Goal: Transaction & Acquisition: Obtain resource

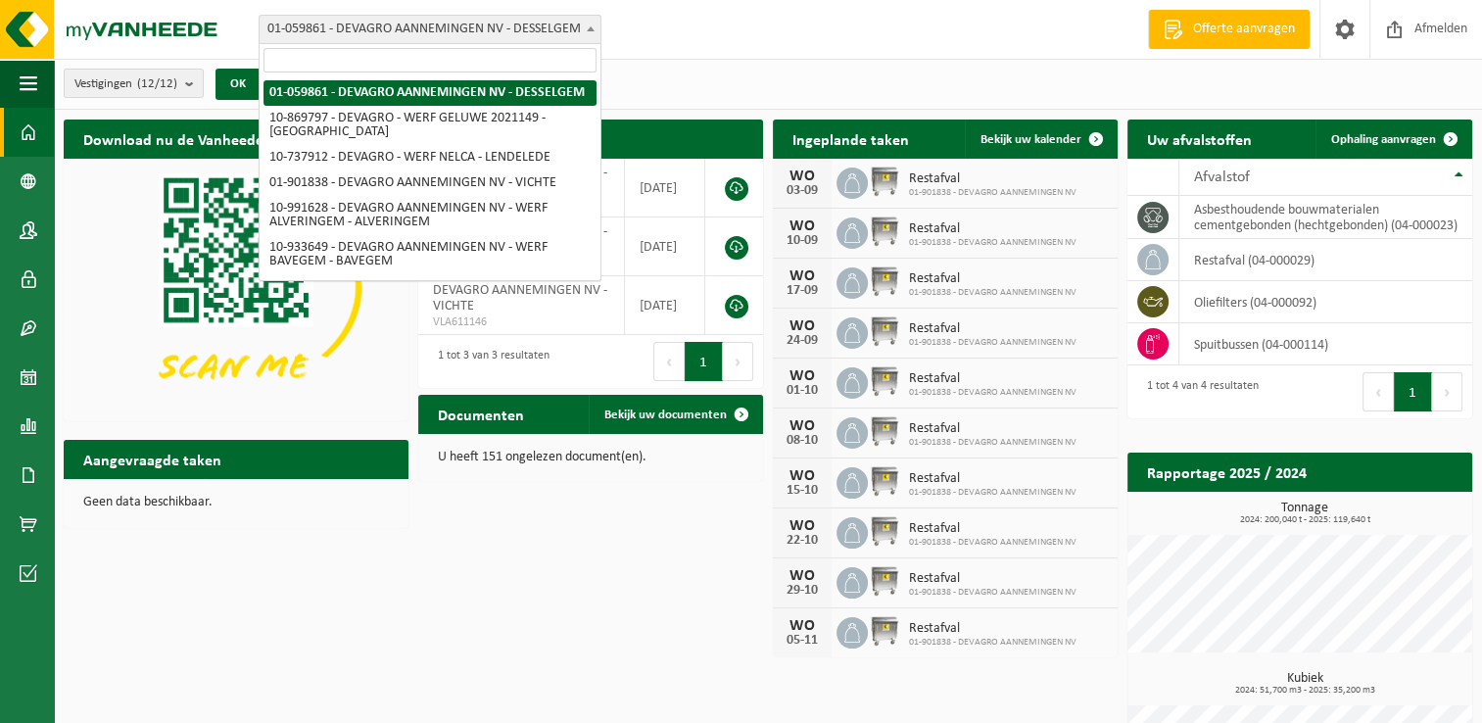
click at [592, 28] on b at bounding box center [591, 28] width 8 height 5
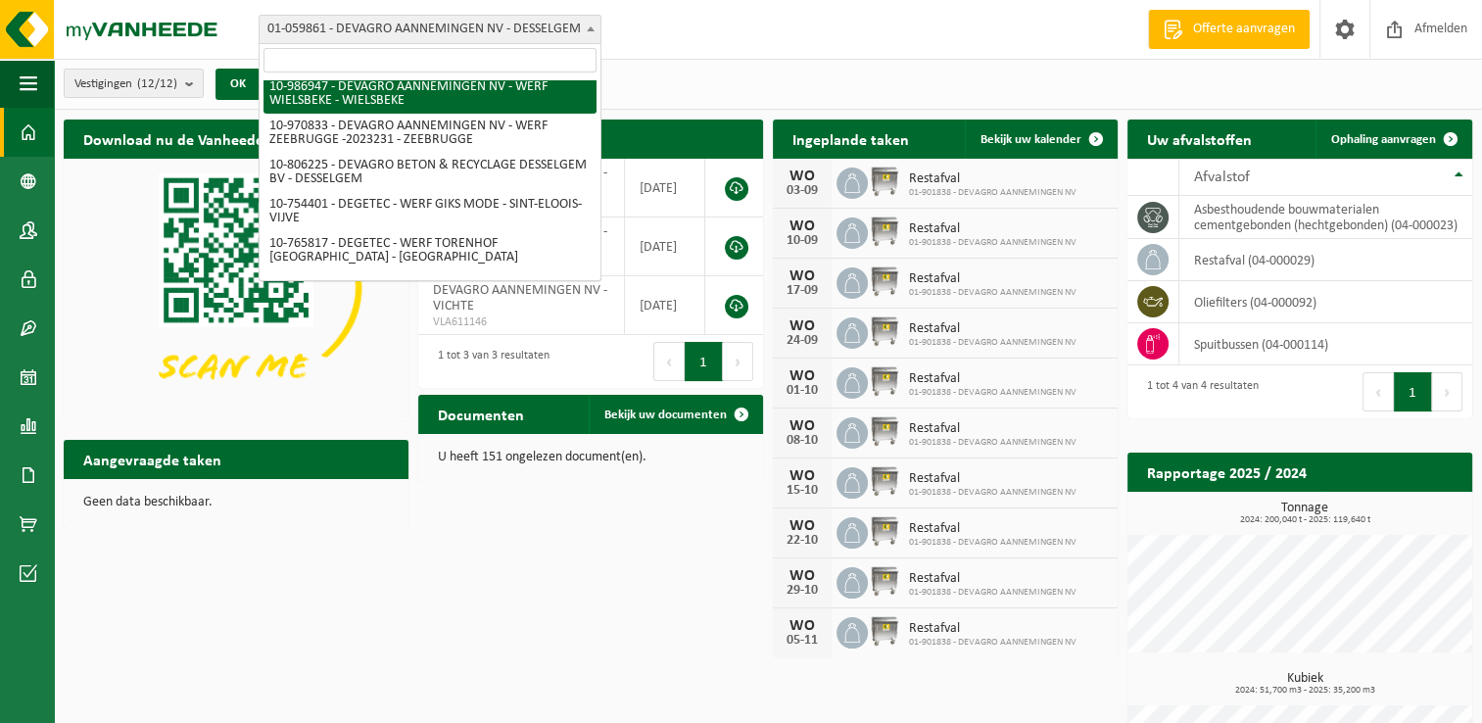
scroll to position [390, 0]
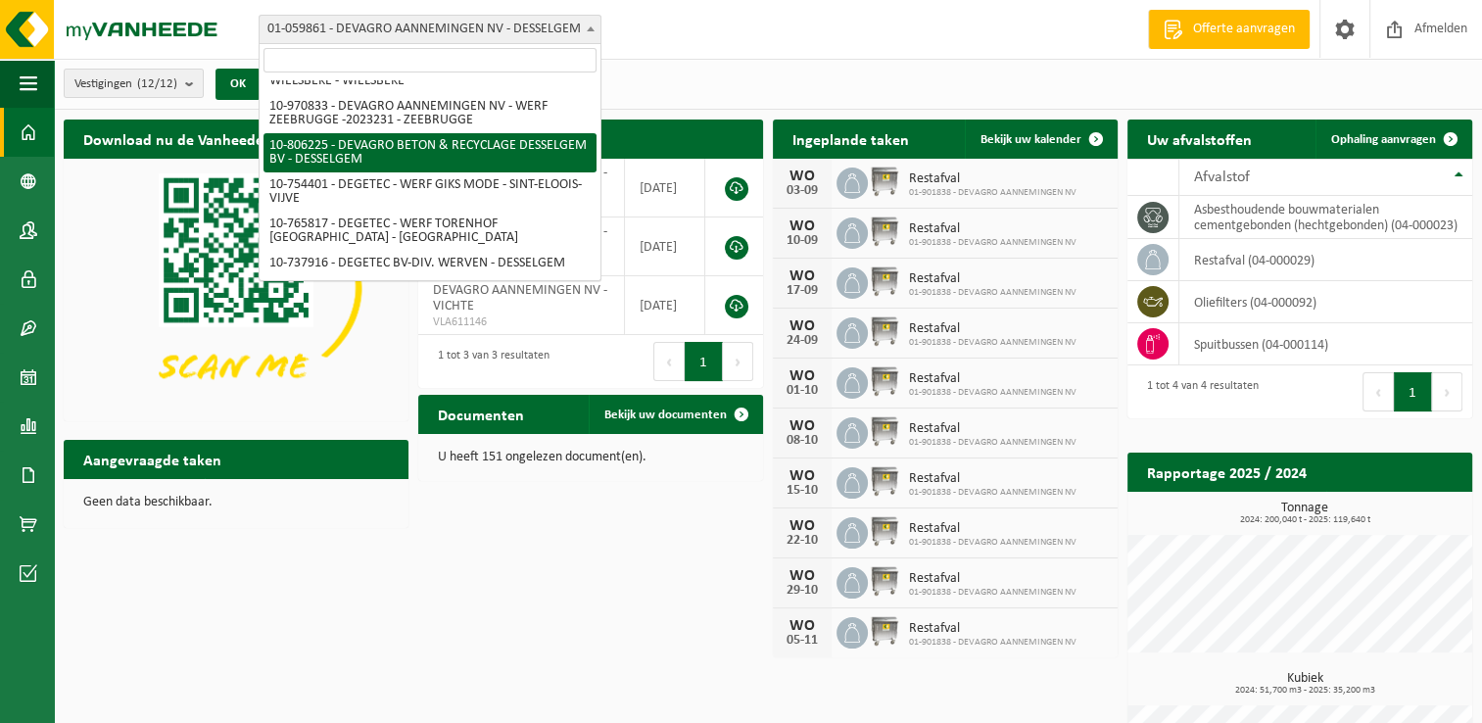
select select "34938"
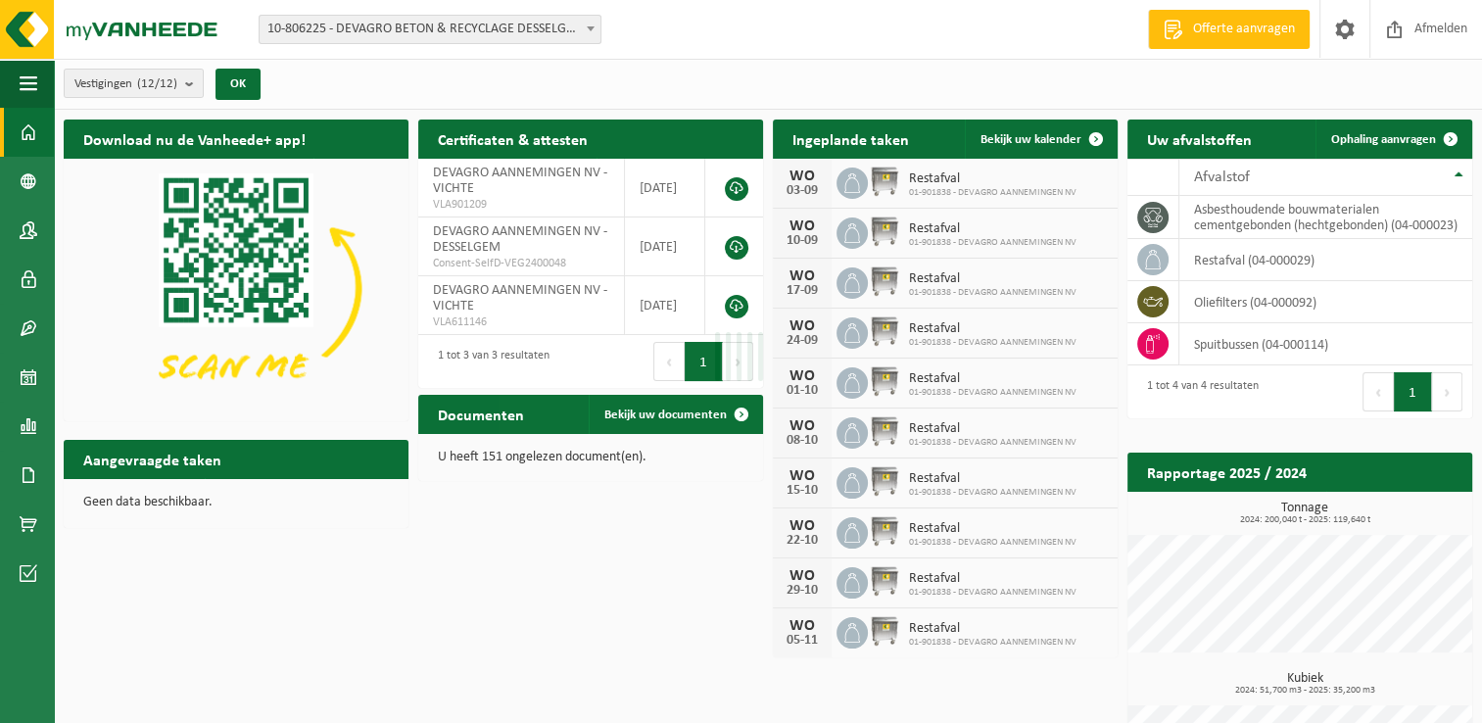
click at [502, 153] on div "Even geduld. Door de grote hoeveelheid gegevens duurt het laden even." at bounding box center [741, 361] width 1482 height 723
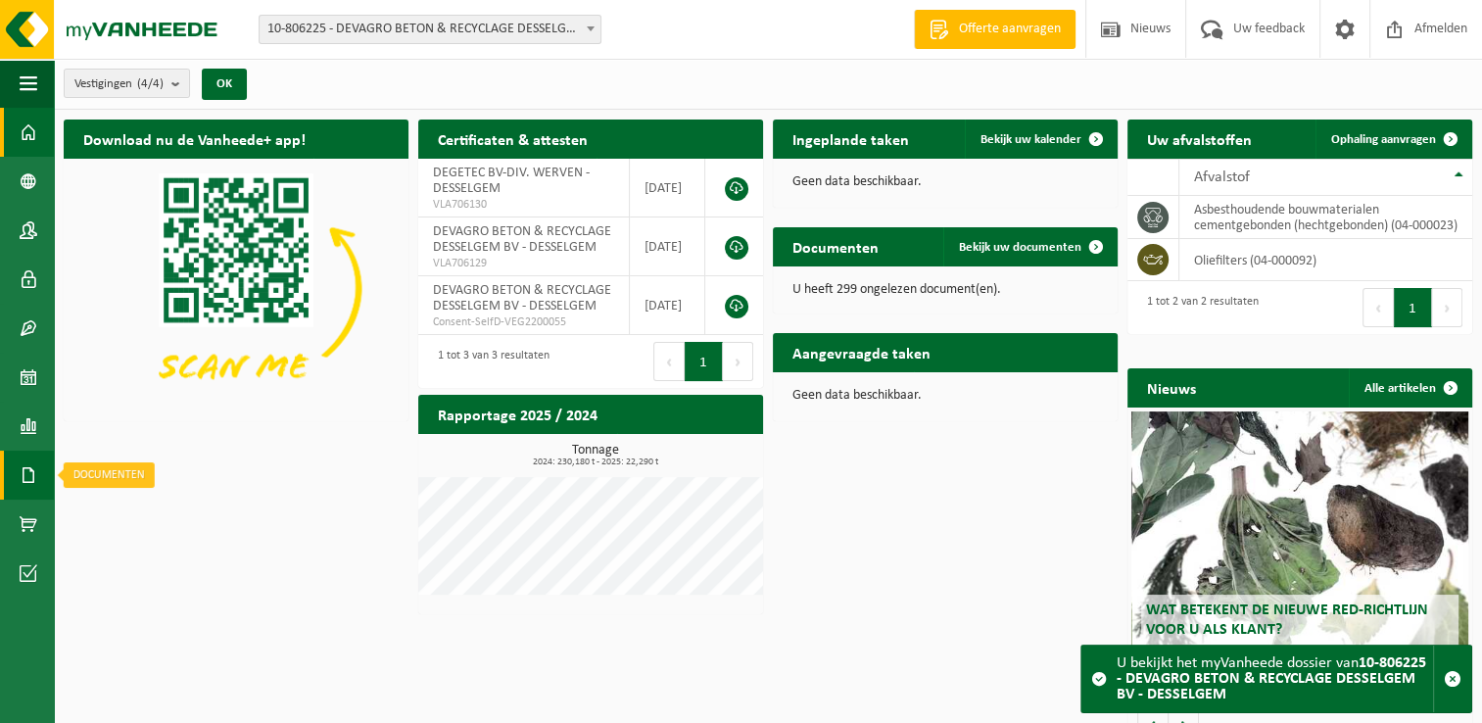
click at [21, 480] on span at bounding box center [29, 475] width 18 height 49
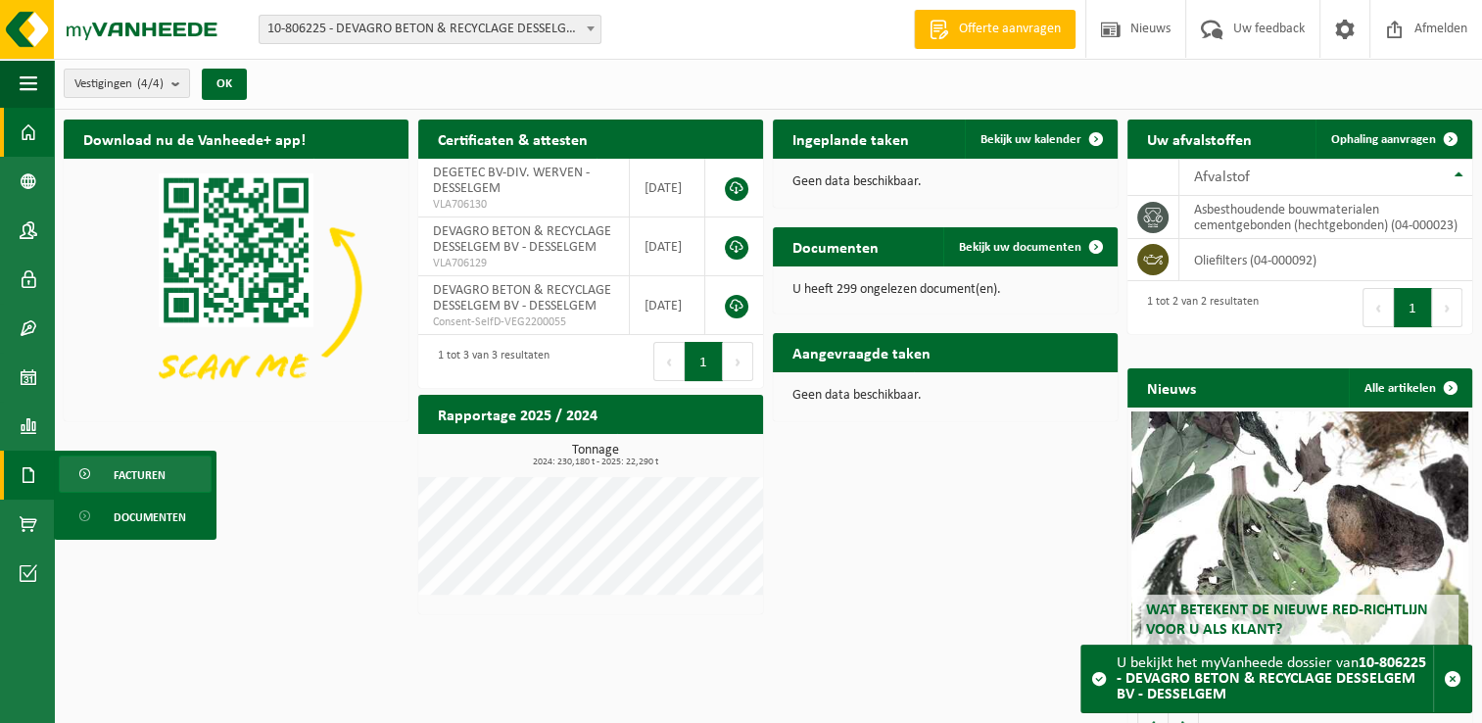
click at [137, 473] on span "Facturen" at bounding box center [140, 474] width 52 height 37
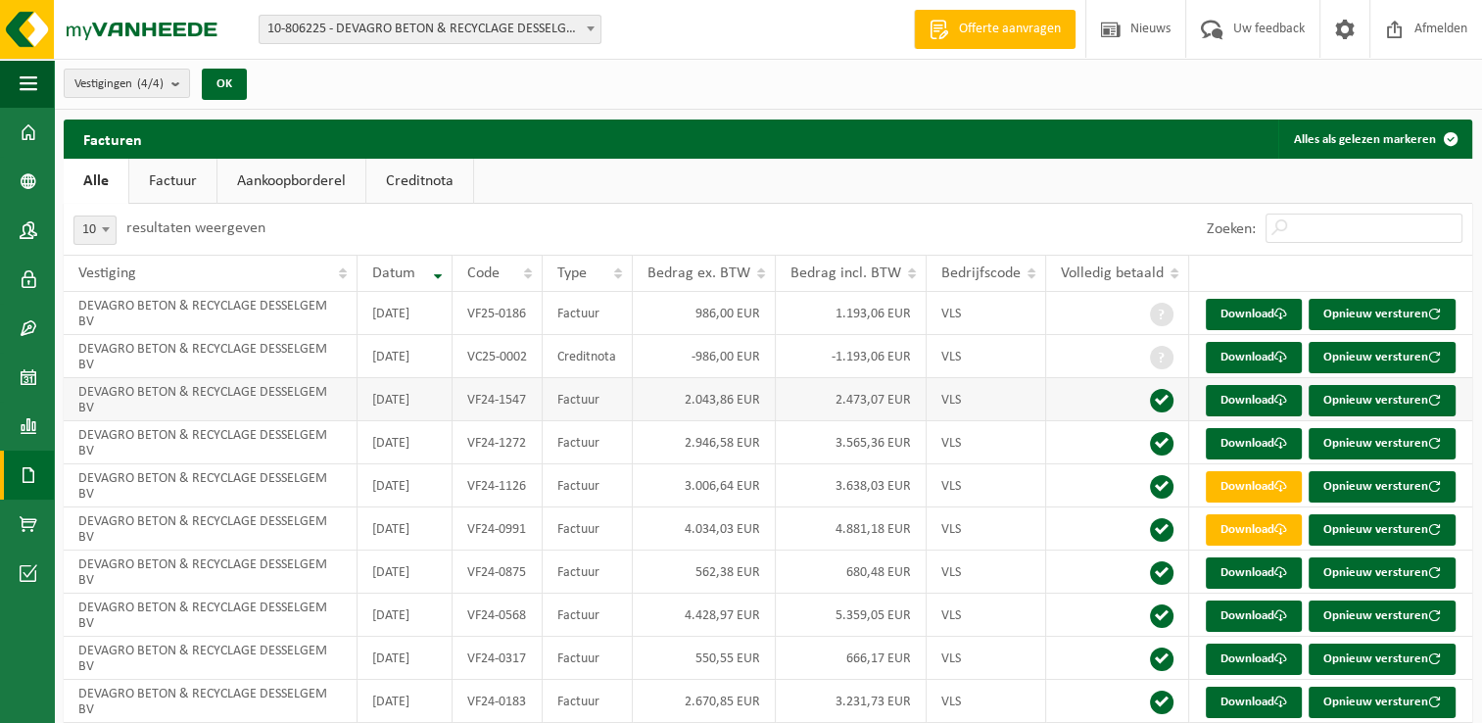
scroll to position [71, 0]
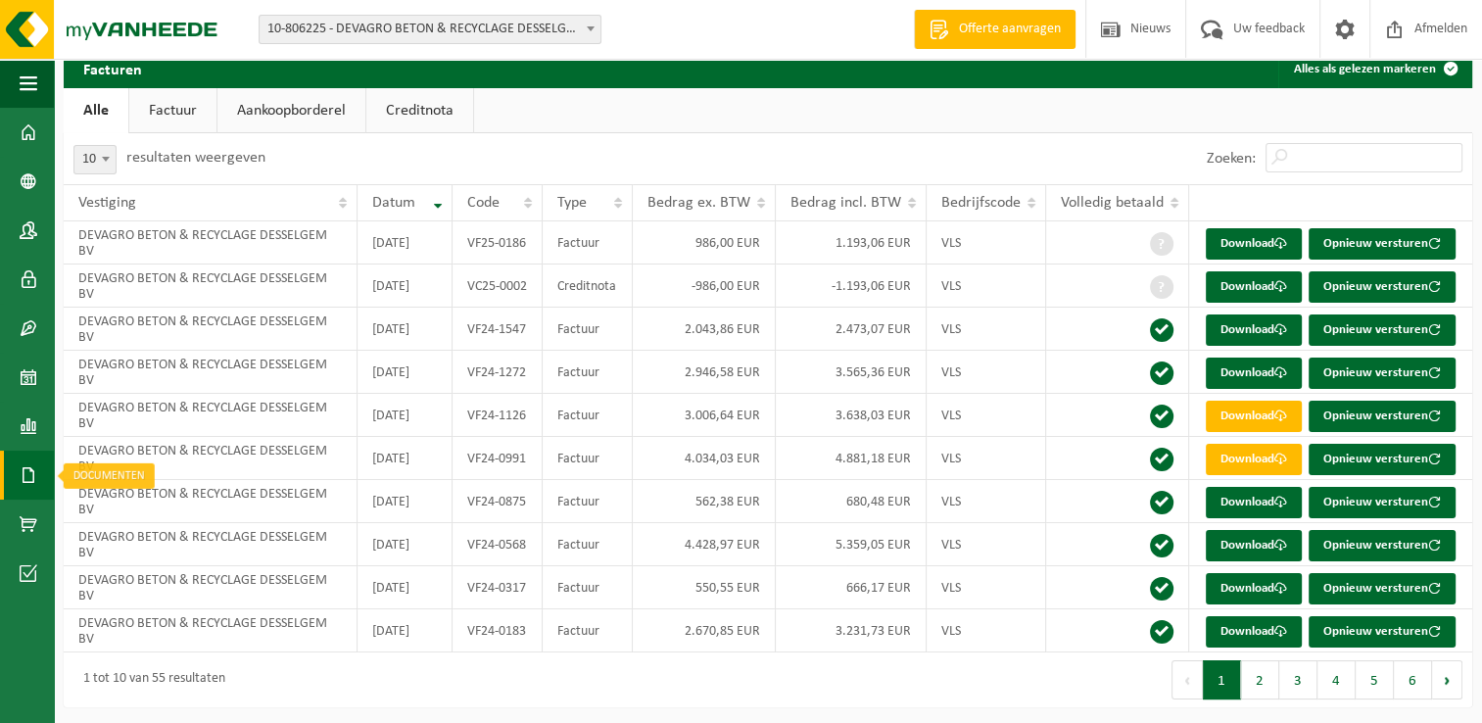
click at [31, 472] on span at bounding box center [29, 475] width 18 height 49
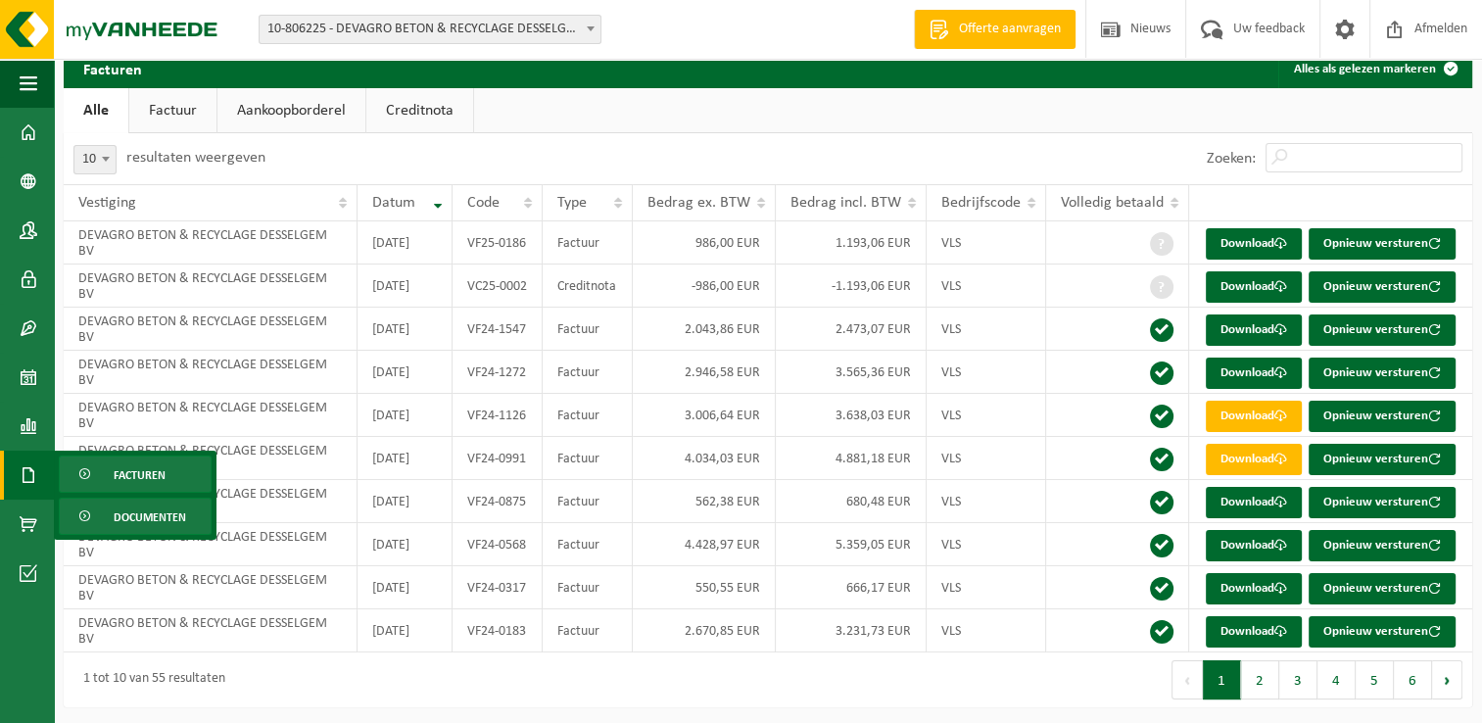
click at [110, 515] on link "Documenten" at bounding box center [135, 516] width 153 height 37
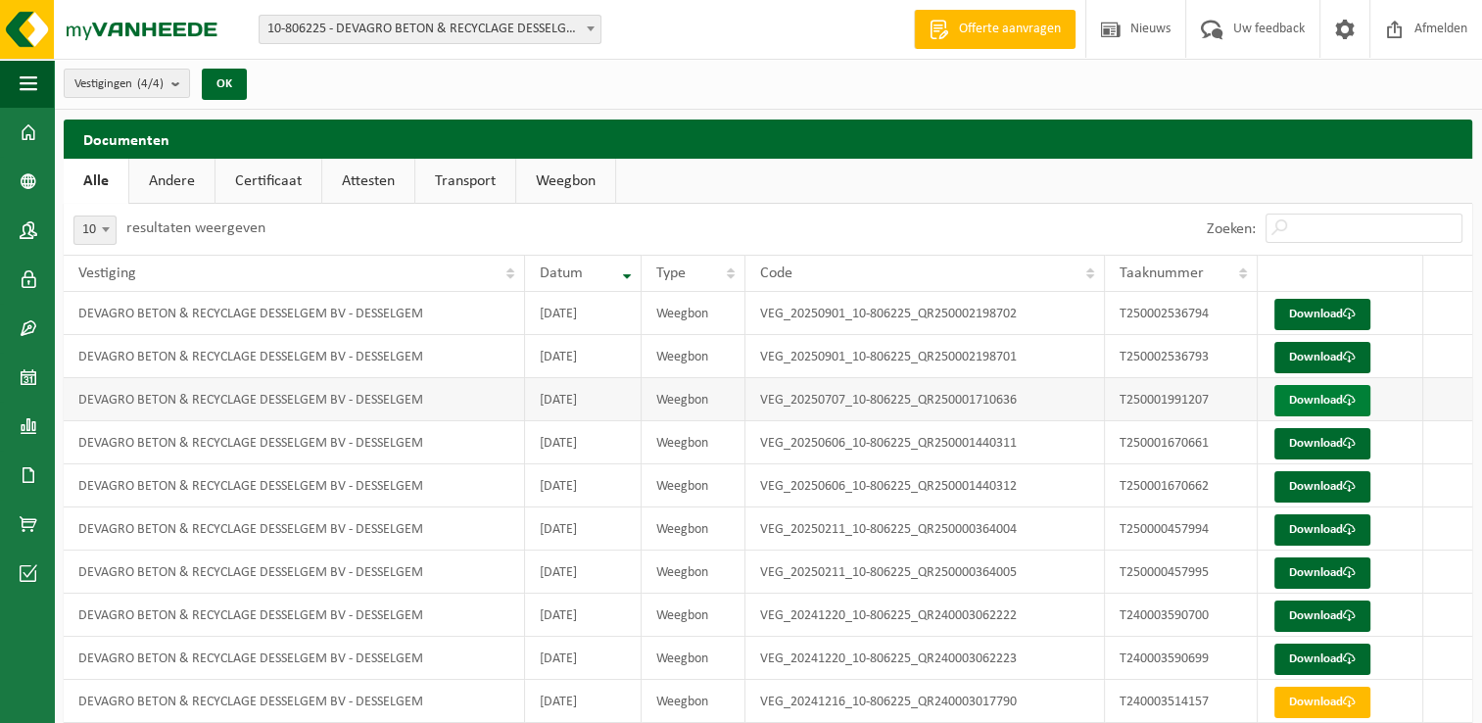
click at [1295, 401] on link "Download" at bounding box center [1322, 400] width 96 height 31
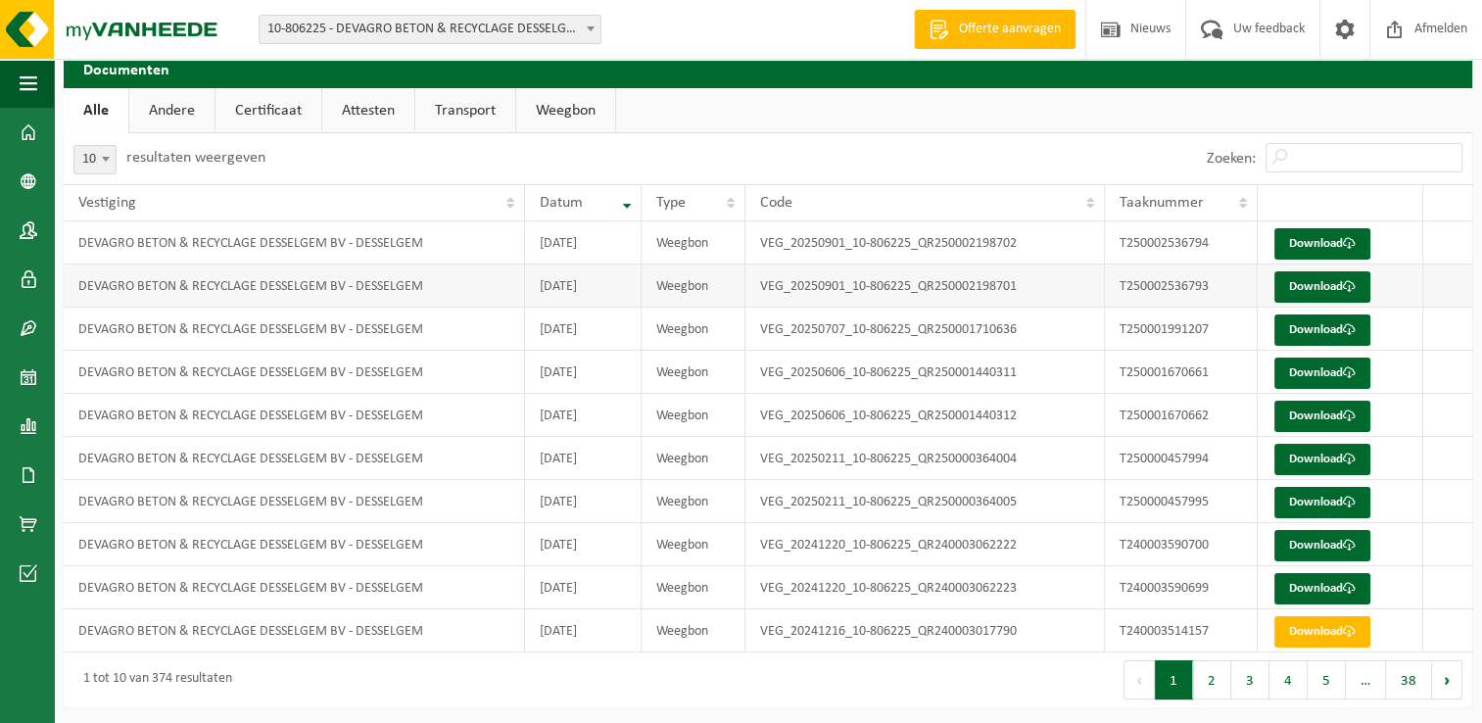
scroll to position [71, 0]
click at [21, 474] on span at bounding box center [29, 475] width 18 height 49
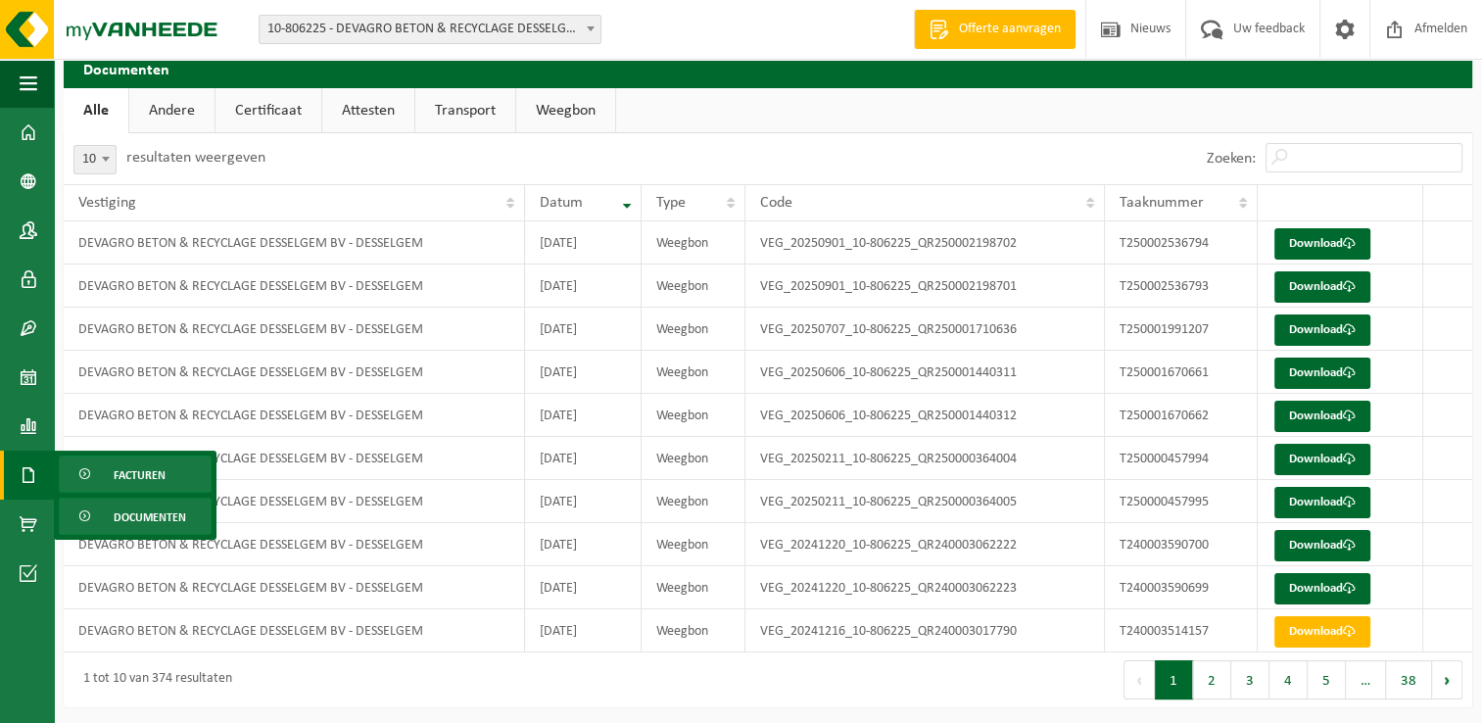
click at [160, 468] on span "Facturen" at bounding box center [140, 474] width 52 height 37
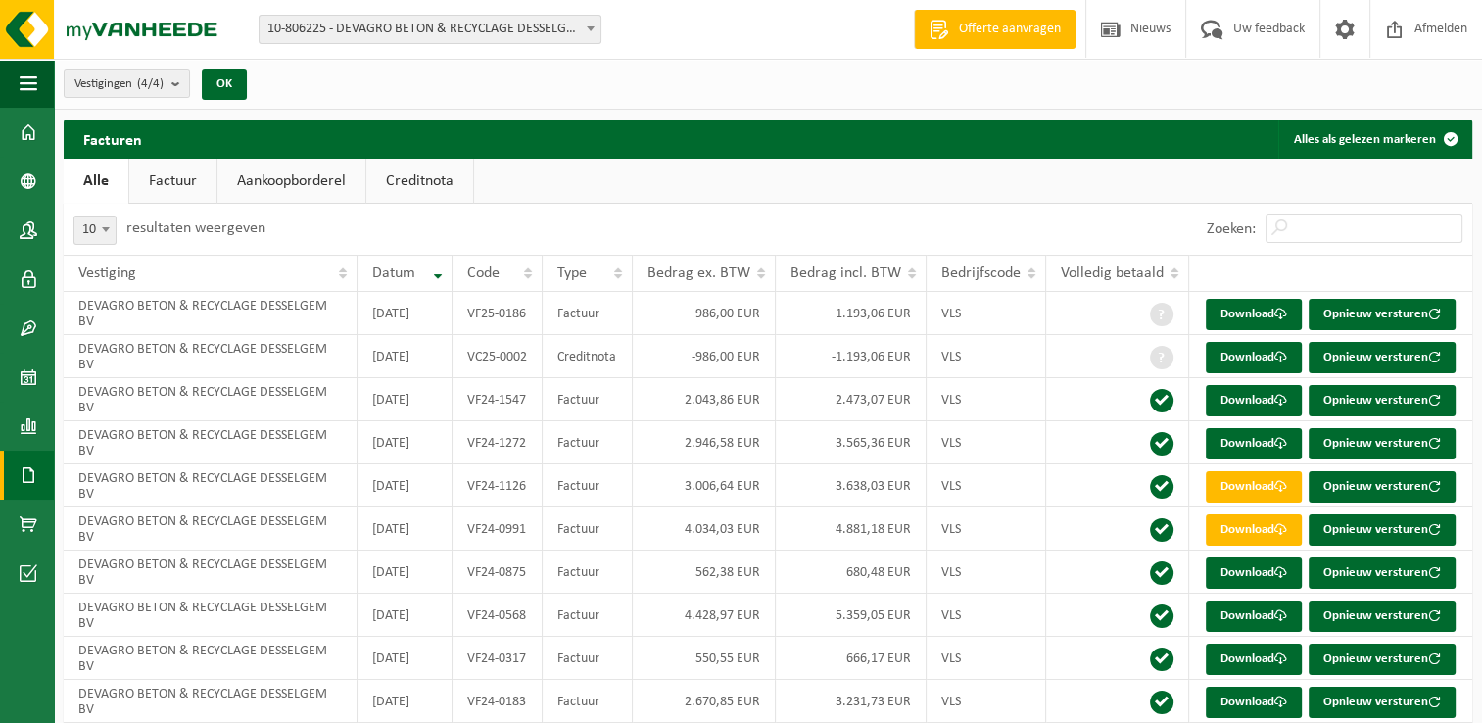
click at [177, 182] on link "Factuur" at bounding box center [172, 181] width 87 height 45
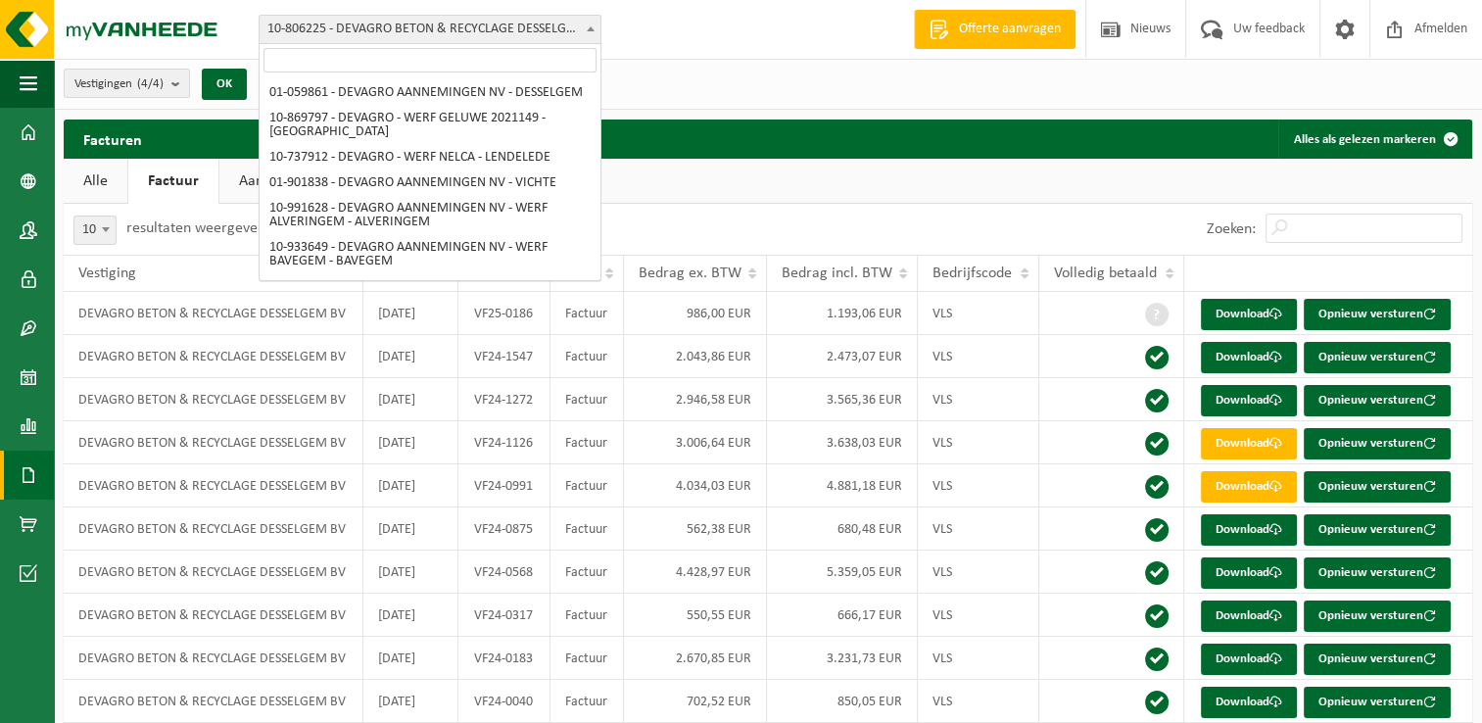
click at [594, 26] on b at bounding box center [591, 28] width 8 height 5
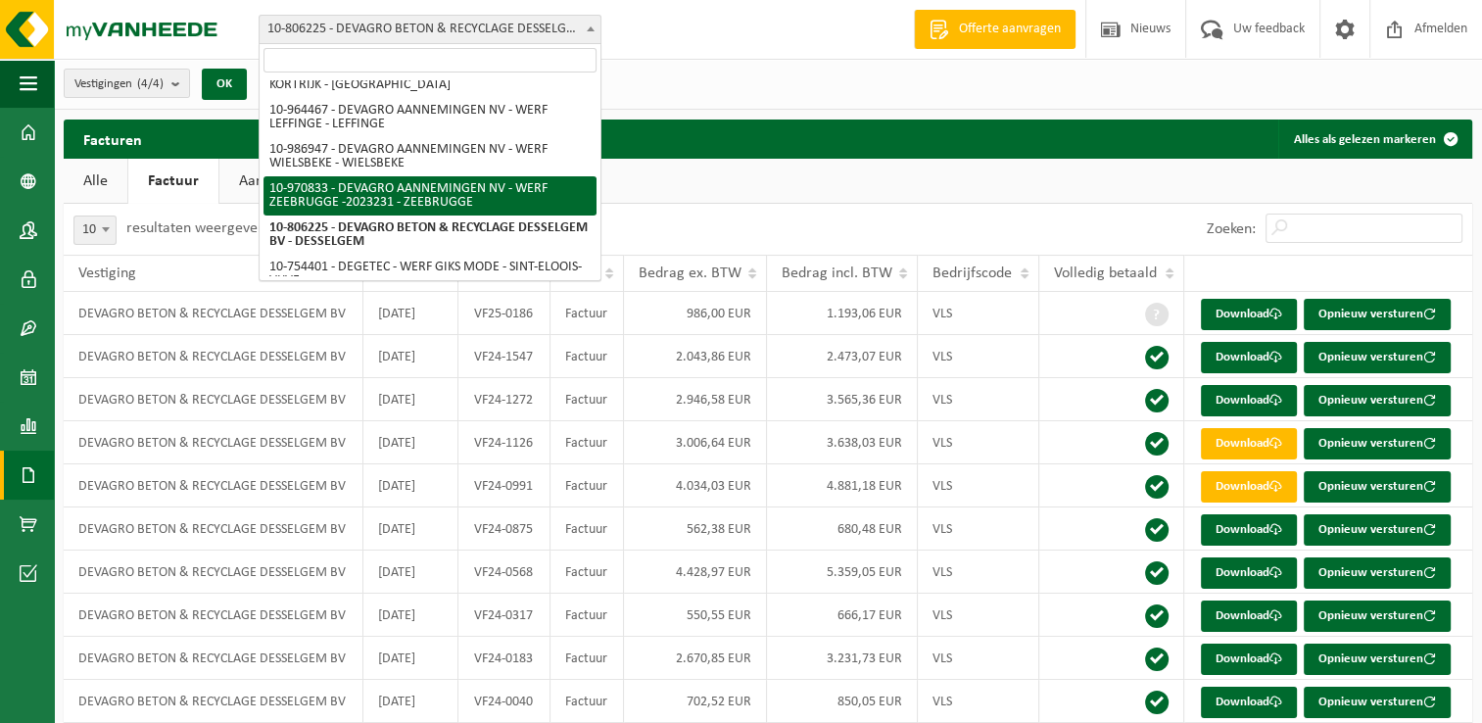
scroll to position [390, 0]
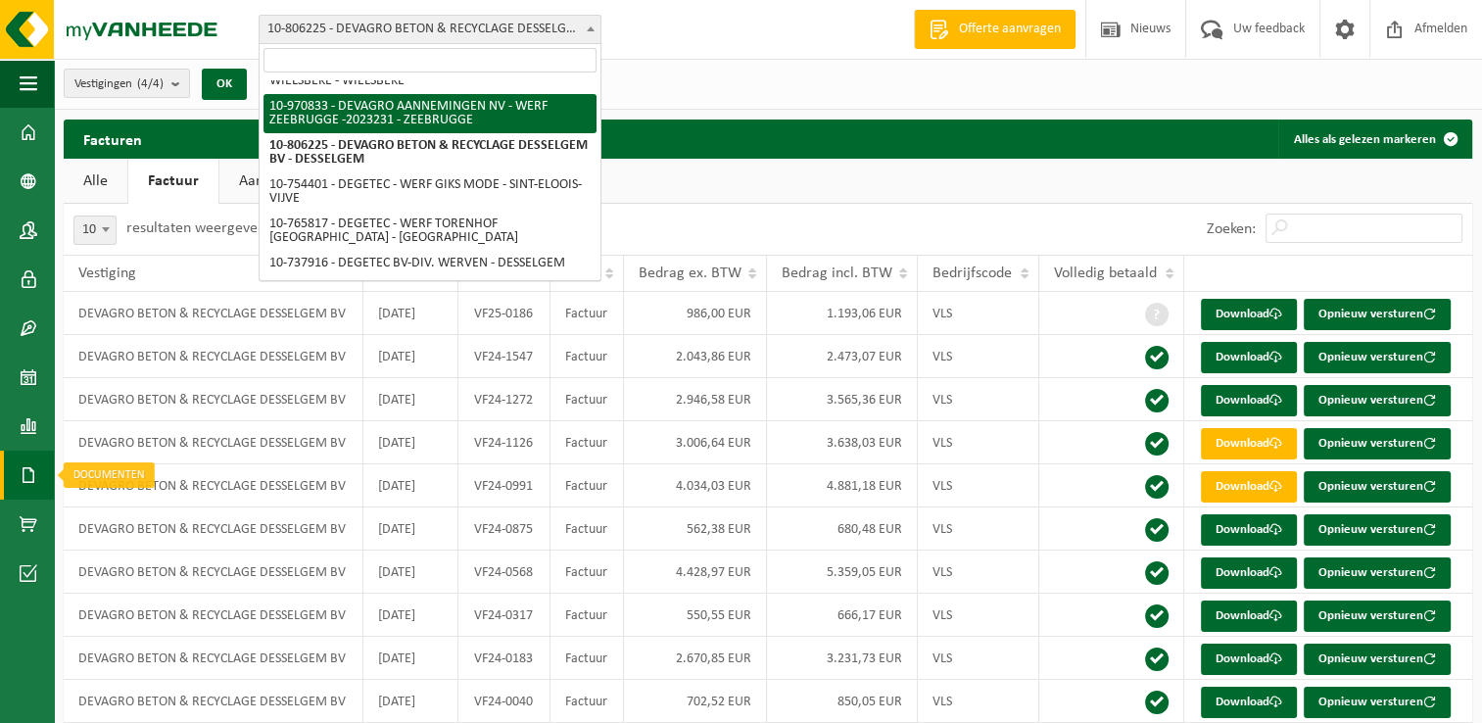
click at [30, 479] on span at bounding box center [29, 475] width 18 height 49
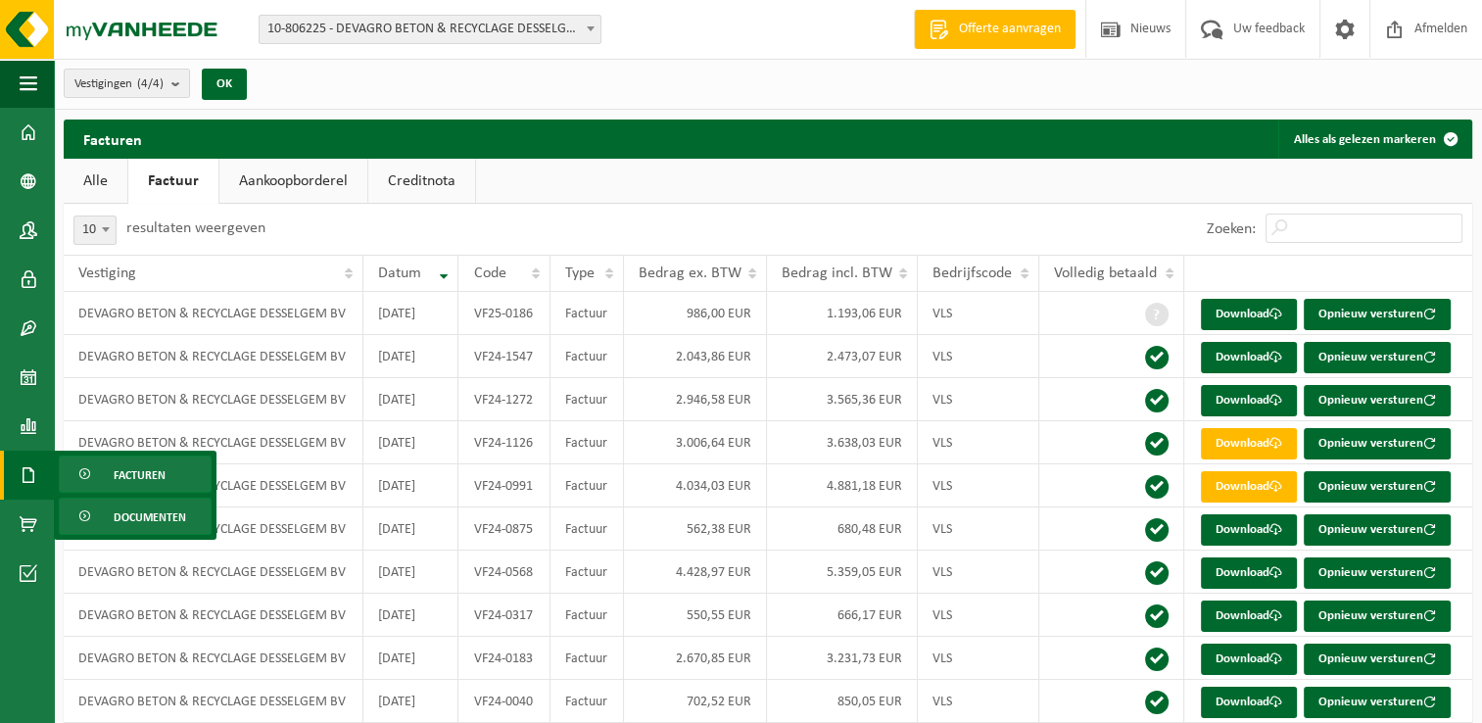
click at [138, 518] on span "Documenten" at bounding box center [150, 517] width 72 height 37
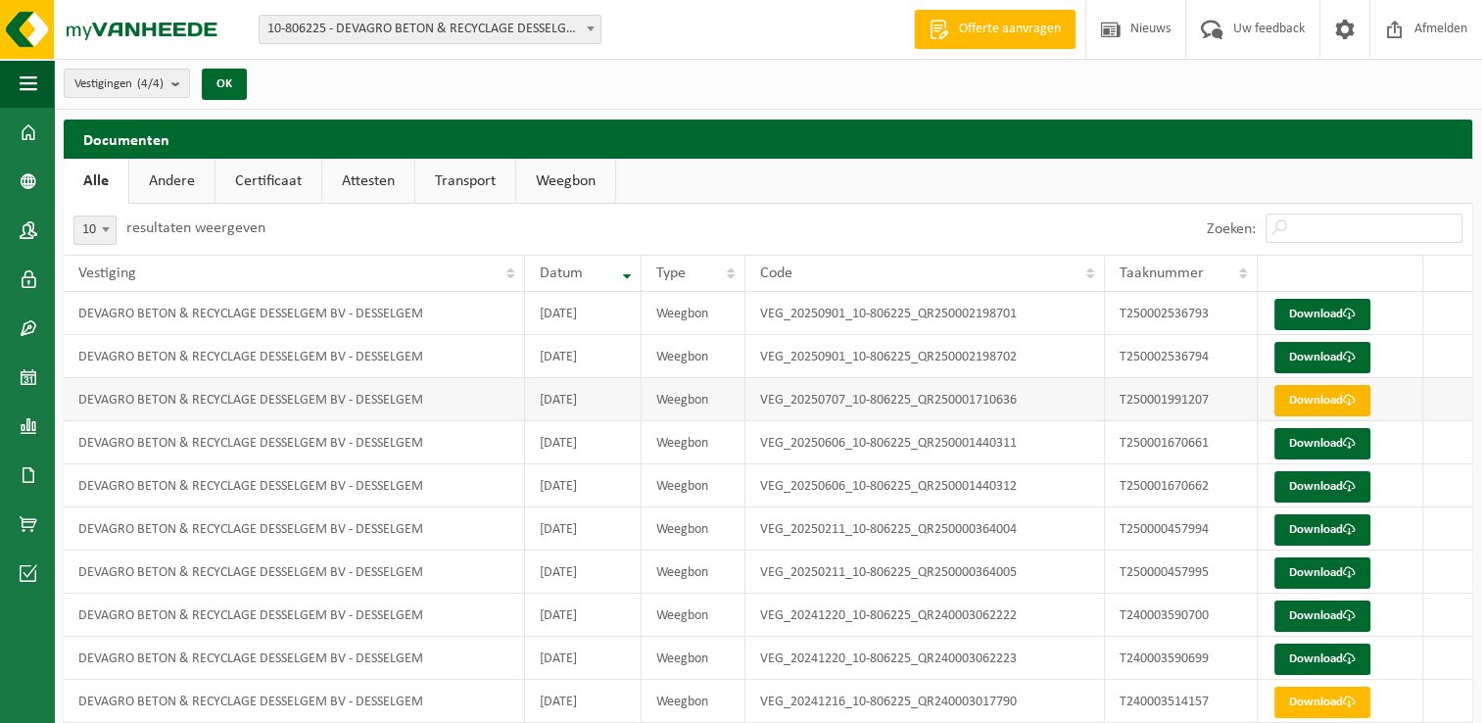
click at [1327, 396] on link "Download" at bounding box center [1322, 400] width 96 height 31
click at [1285, 445] on link "Download" at bounding box center [1322, 443] width 96 height 31
click at [1297, 490] on link "Download" at bounding box center [1322, 486] width 96 height 31
click at [1335, 392] on link "Download" at bounding box center [1322, 400] width 96 height 31
